Goal: Book appointment/travel/reservation

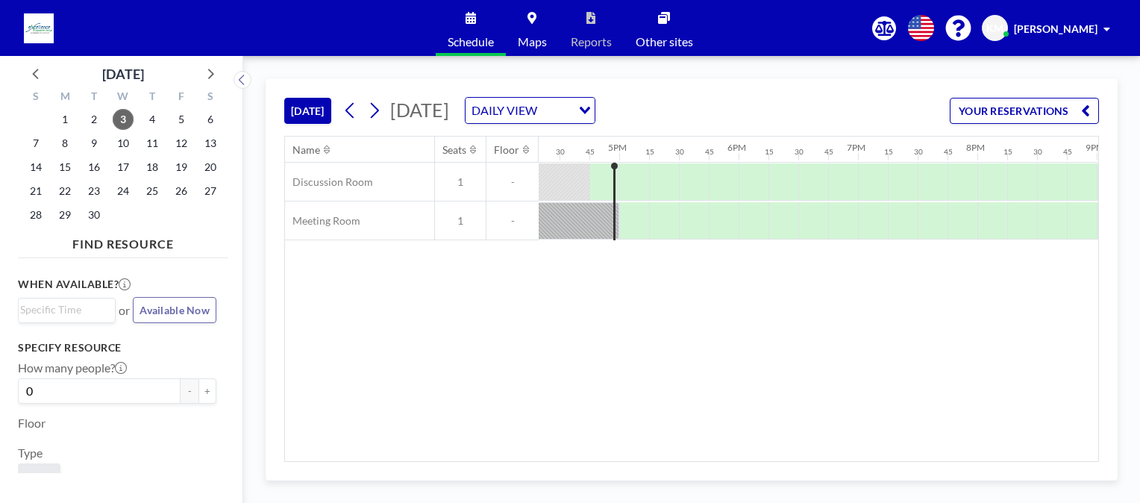
scroll to position [0, 1970]
click at [120, 172] on span "17" at bounding box center [123, 167] width 21 height 21
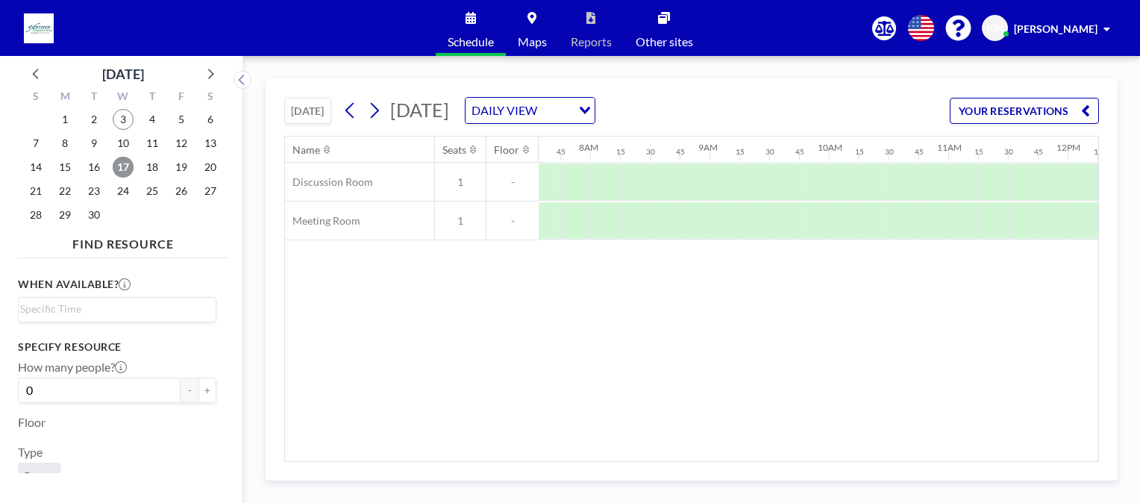
scroll to position [0, 925]
click at [808, 217] on div at bounding box center [822, 220] width 30 height 37
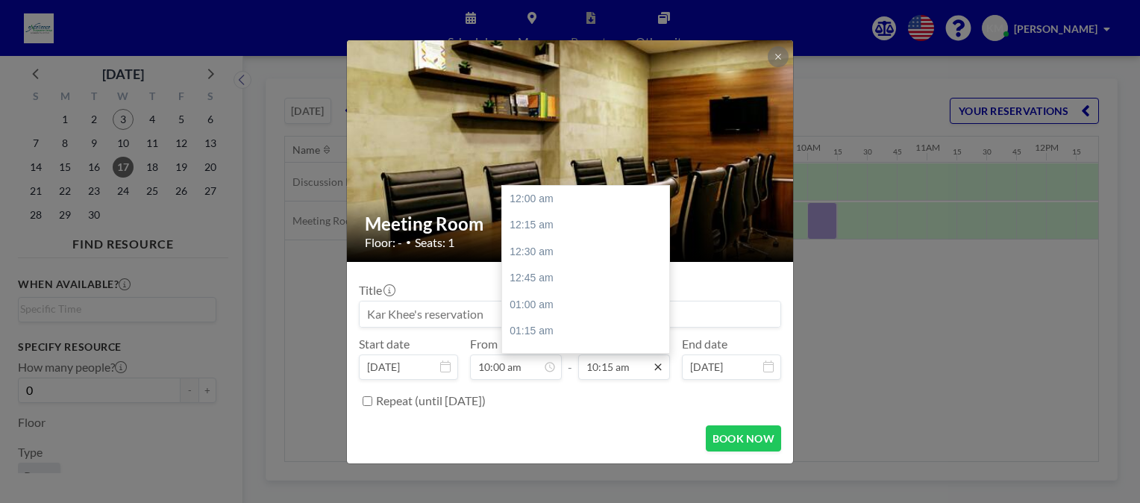
scroll to position [1089, 0]
click at [624, 373] on input "10:15 am" at bounding box center [624, 366] width 92 height 25
click at [526, 277] on div "11:00 am" at bounding box center [589, 278] width 175 height 27
type input "11:00 am"
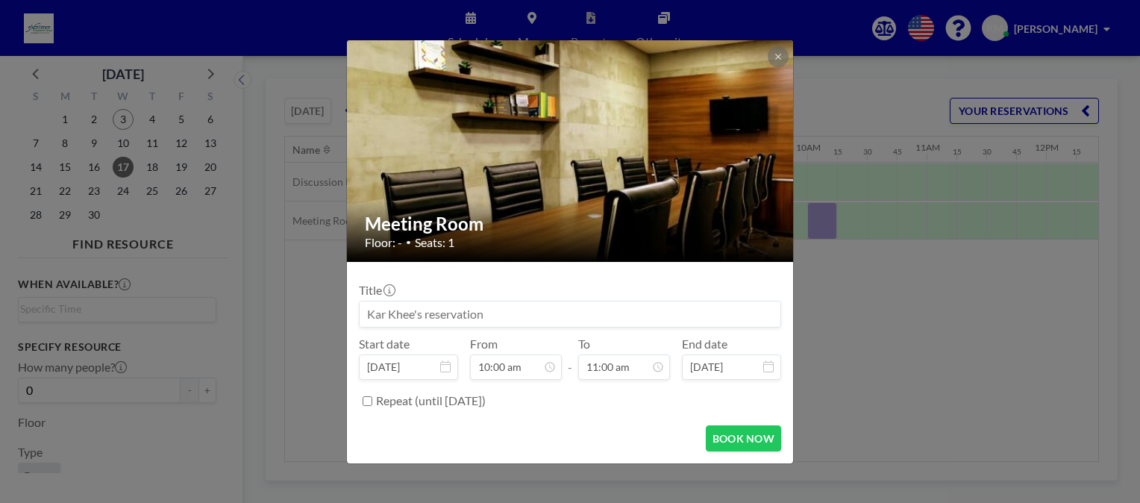
scroll to position [1168, 0]
click at [505, 320] on input at bounding box center [570, 313] width 421 height 25
click at [731, 441] on button "BOOK NOW" at bounding box center [743, 438] width 75 height 26
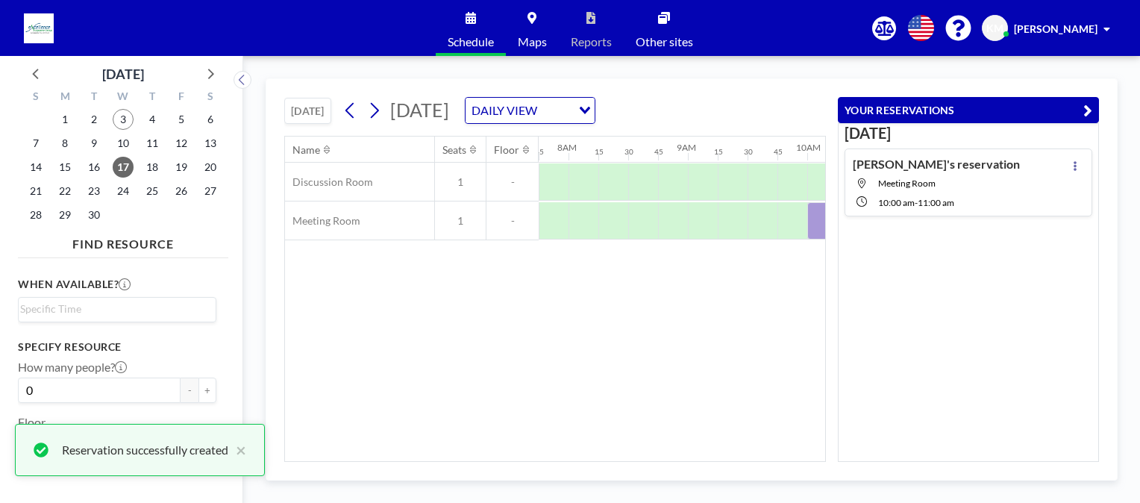
click at [716, 312] on div "Name Seats Floor 12AM 15 30 45 1AM 15 30 45 2AM 15 30 45 3AM 15 30 45 4AM 15 30…" at bounding box center [555, 299] width 540 height 325
